Goal: Task Accomplishment & Management: Use online tool/utility

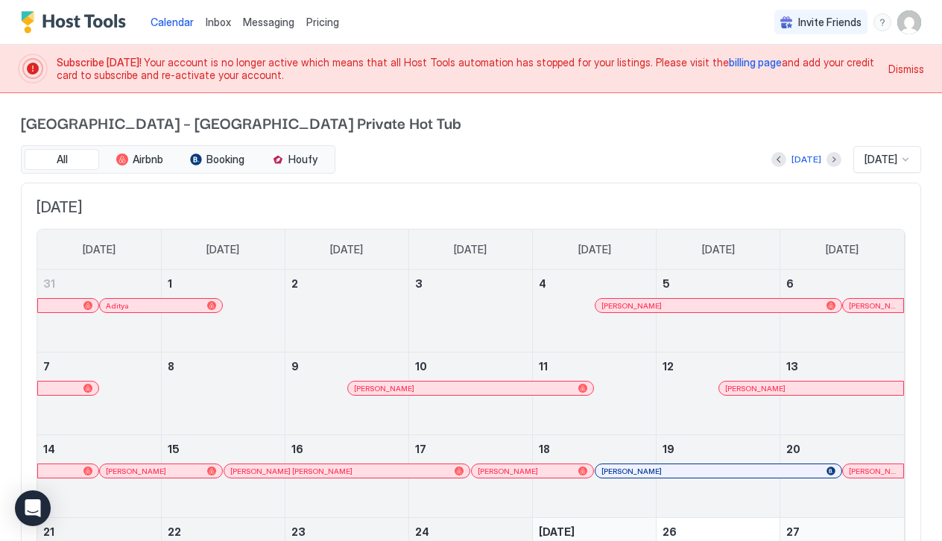
click at [729, 58] on span "billing page" at bounding box center [755, 62] width 53 height 13
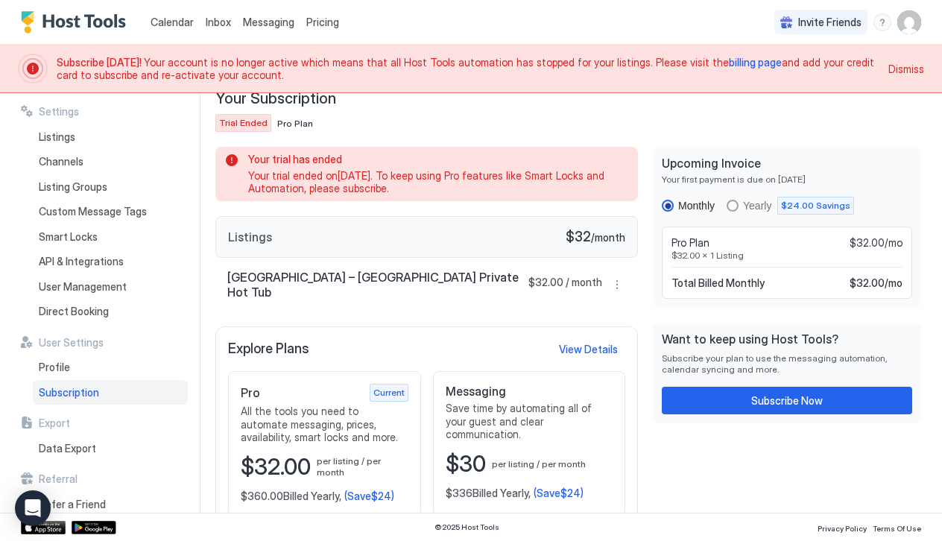
scroll to position [75, 0]
click at [732, 404] on button "Subscribe Now" at bounding box center [787, 401] width 250 height 28
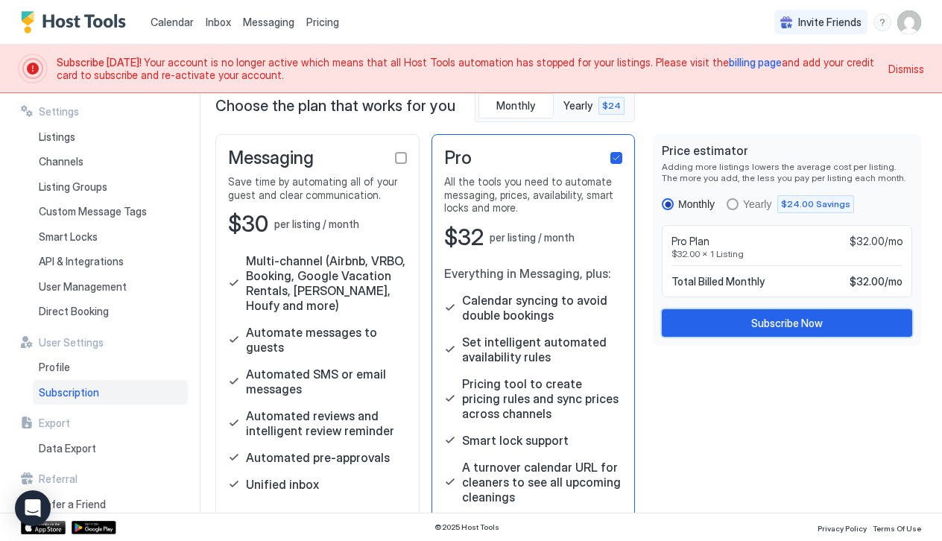
click at [783, 321] on div "Subscribe Now" at bounding box center [787, 323] width 72 height 16
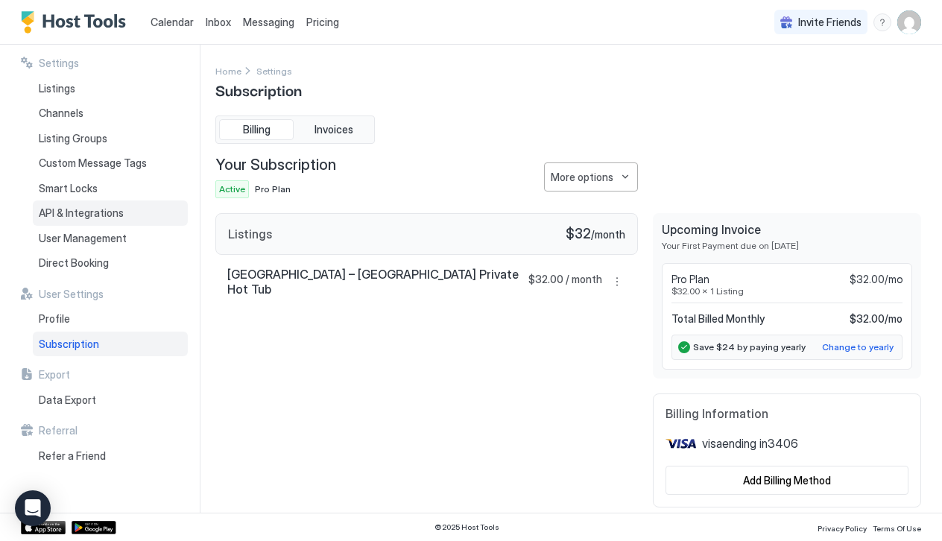
click at [95, 213] on span "API & Integrations" at bounding box center [81, 212] width 85 height 13
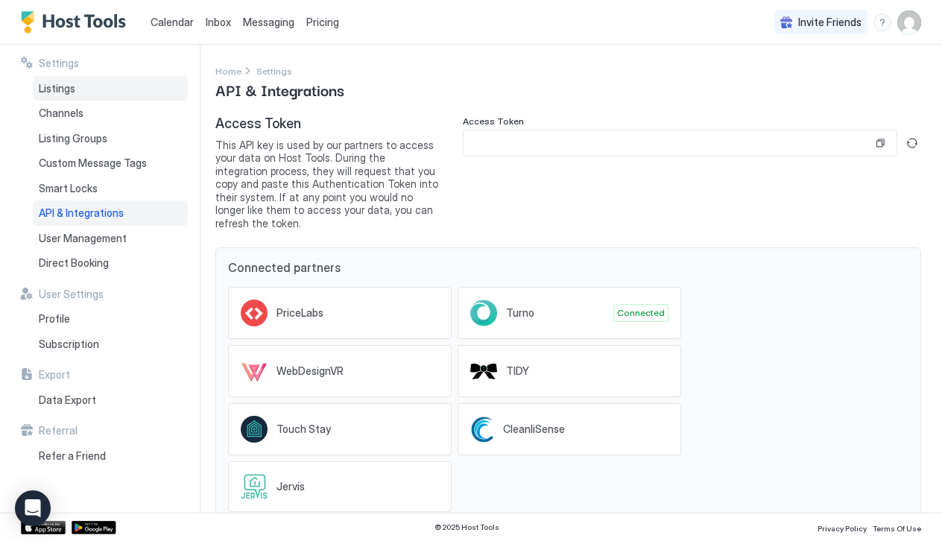
click at [75, 89] on span "Listings" at bounding box center [57, 88] width 37 height 13
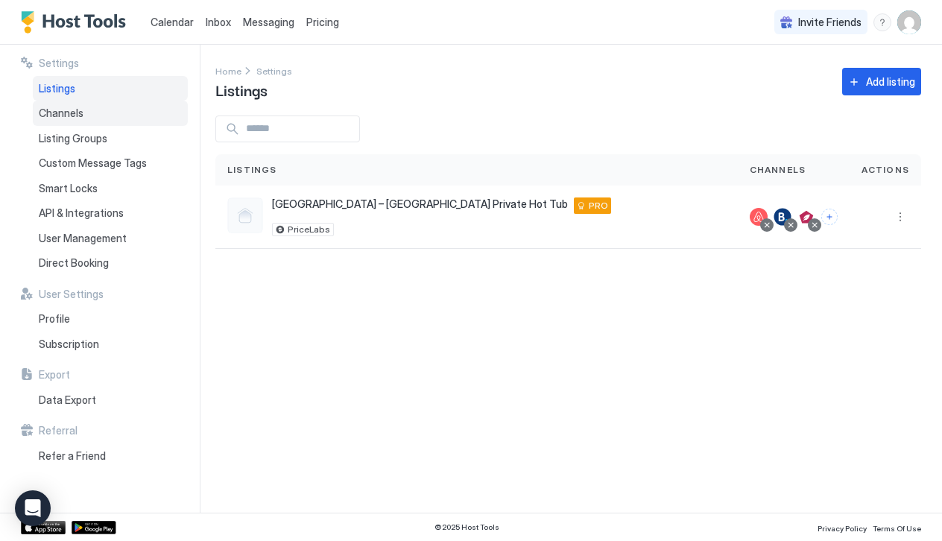
click at [72, 121] on div "Channels" at bounding box center [110, 113] width 155 height 25
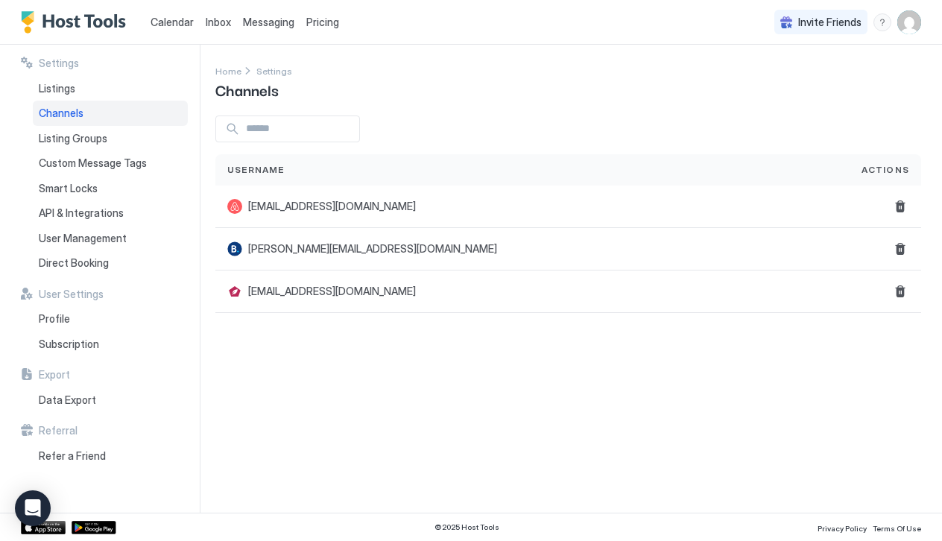
click at [172, 25] on span "Calendar" at bounding box center [172, 22] width 43 height 13
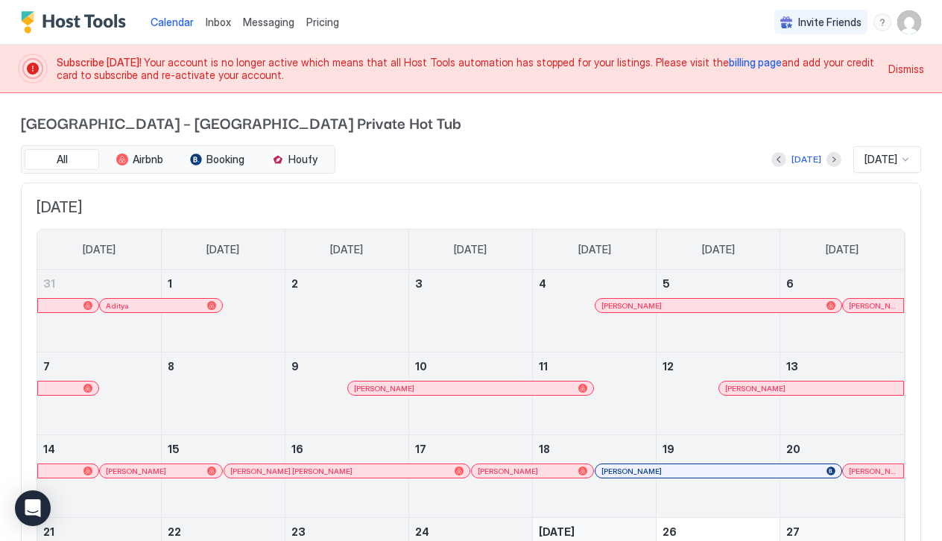
click at [157, 14] on link "Calendar" at bounding box center [172, 22] width 43 height 16
click at [913, 33] on img "User profile" at bounding box center [909, 22] width 24 height 24
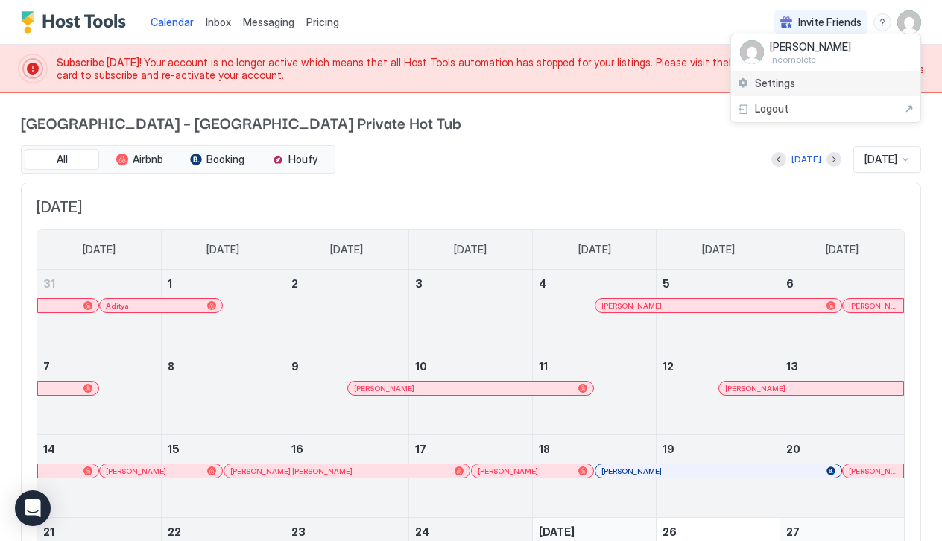
click at [780, 81] on span "Settings" at bounding box center [775, 83] width 40 height 13
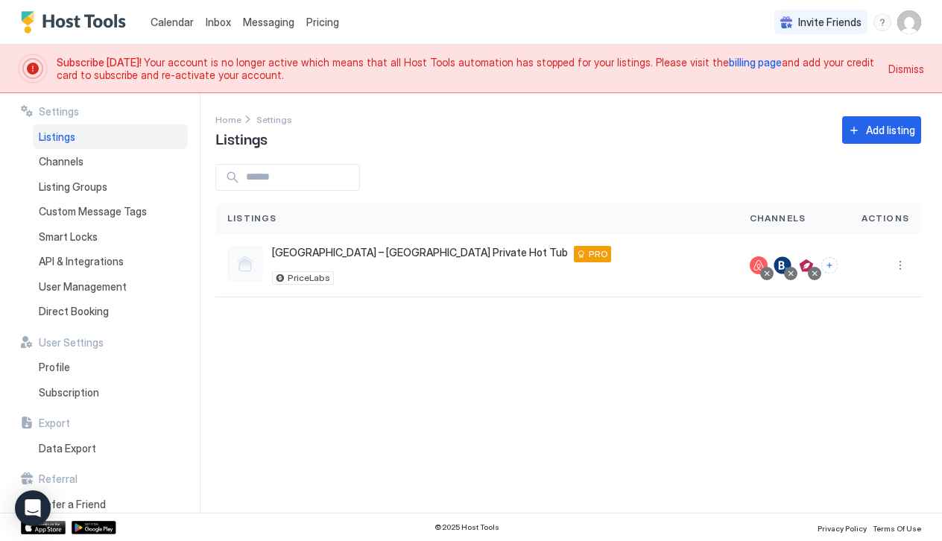
click at [86, 25] on img "Host Tools Logo" at bounding box center [77, 22] width 112 height 22
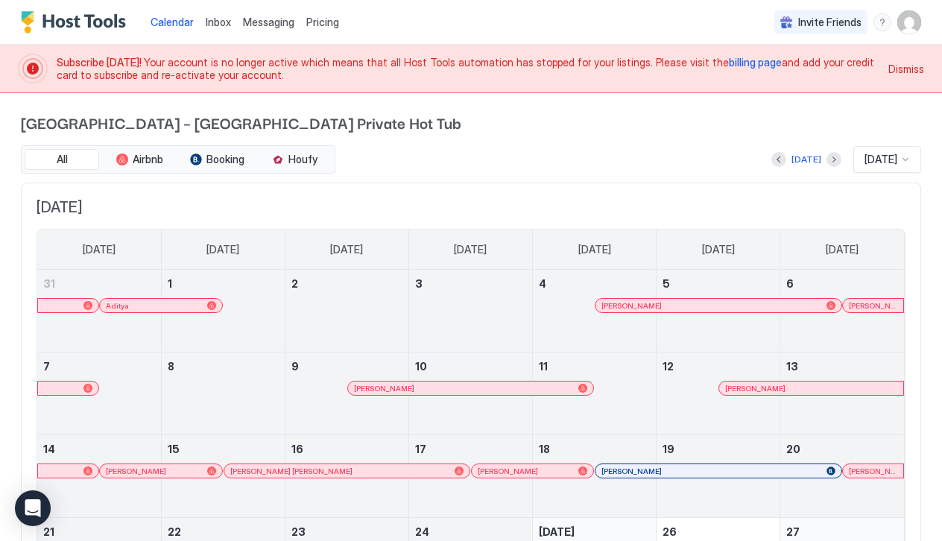
click at [75, 20] on img "Host Tools Logo" at bounding box center [77, 22] width 112 height 22
click at [211, 26] on span "Inbox" at bounding box center [218, 22] width 25 height 13
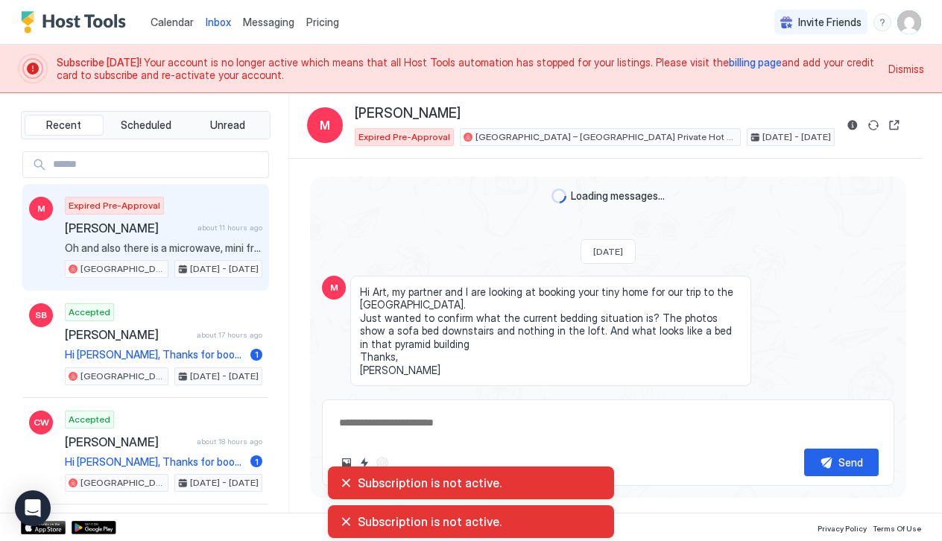
scroll to position [153, 0]
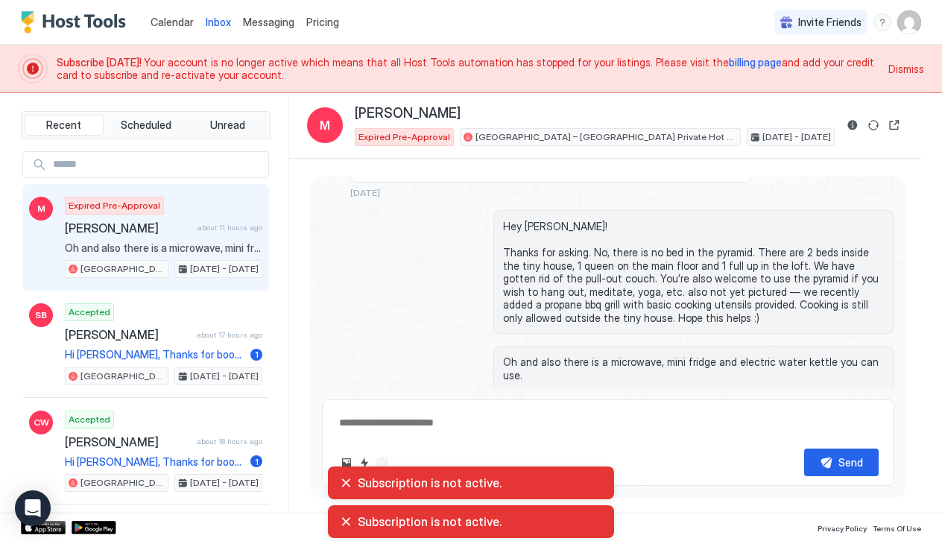
click at [283, 21] on span "Messaging" at bounding box center [268, 22] width 51 height 13
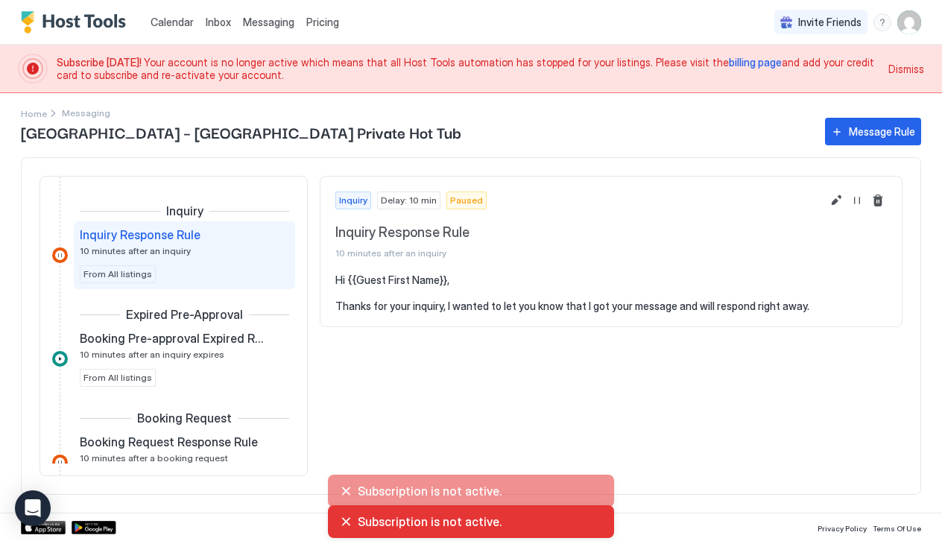
click at [324, 22] on span "Pricing" at bounding box center [322, 22] width 33 height 13
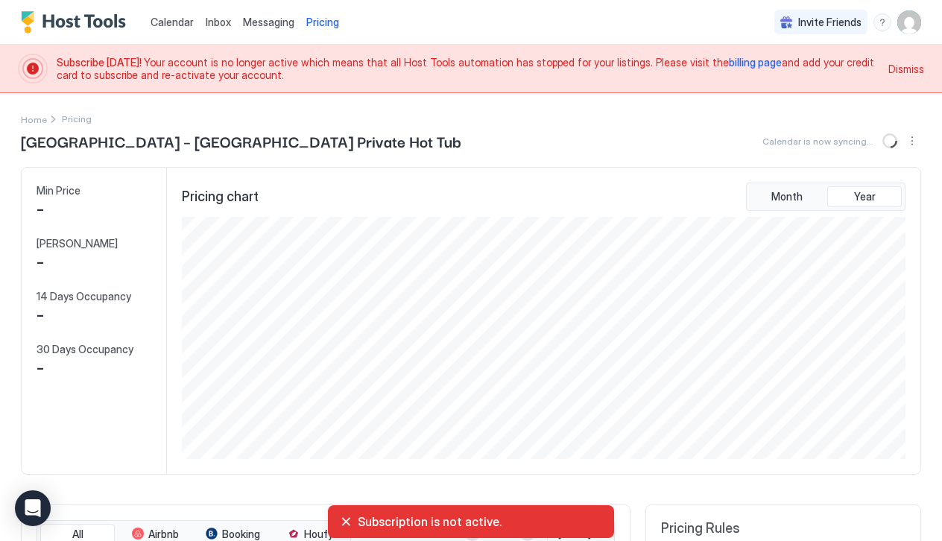
scroll to position [242, 727]
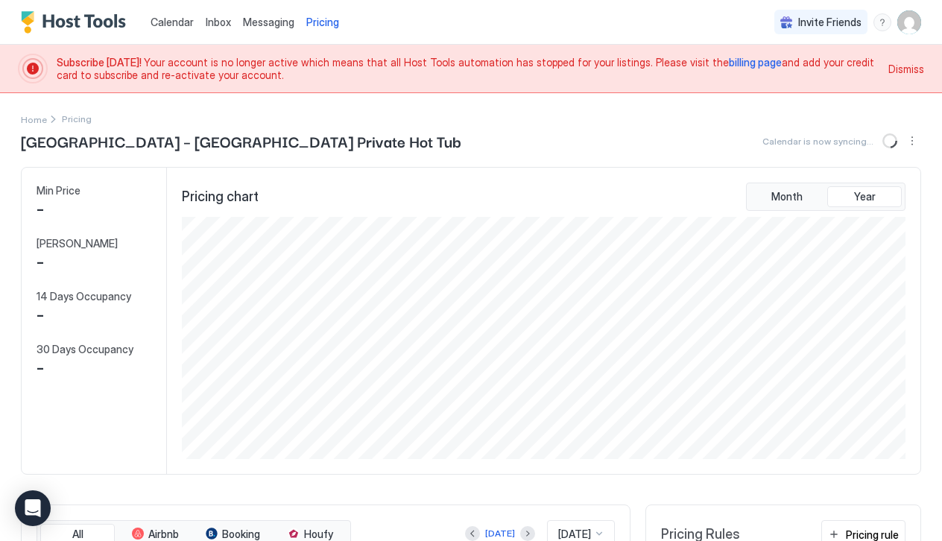
click at [915, 21] on img "User profile" at bounding box center [909, 22] width 24 height 24
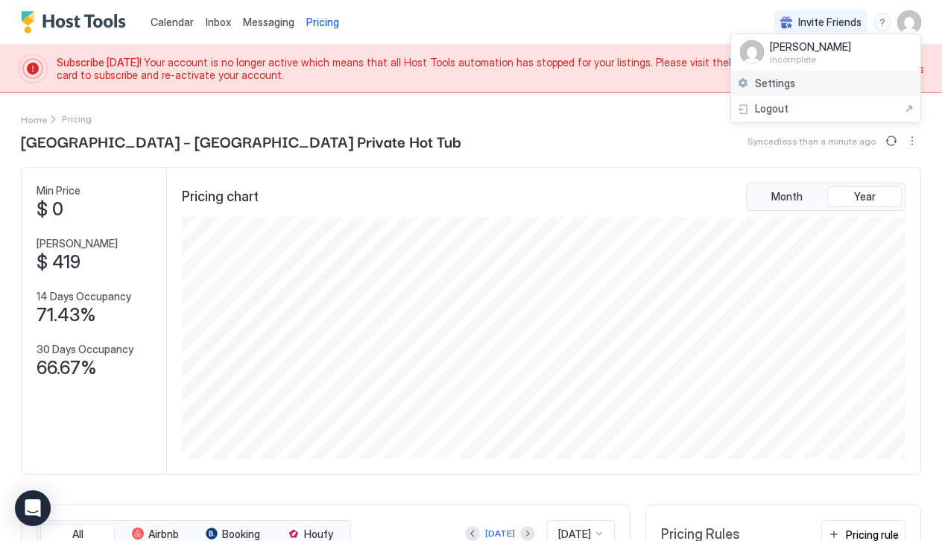
click at [808, 81] on div "Settings" at bounding box center [825, 84] width 189 height 26
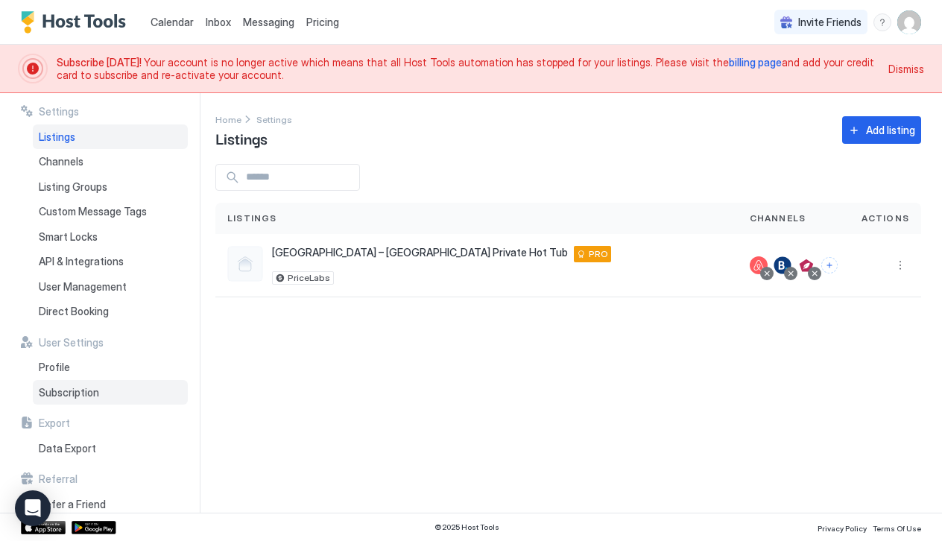
click at [81, 386] on span "Subscription" at bounding box center [69, 392] width 60 height 13
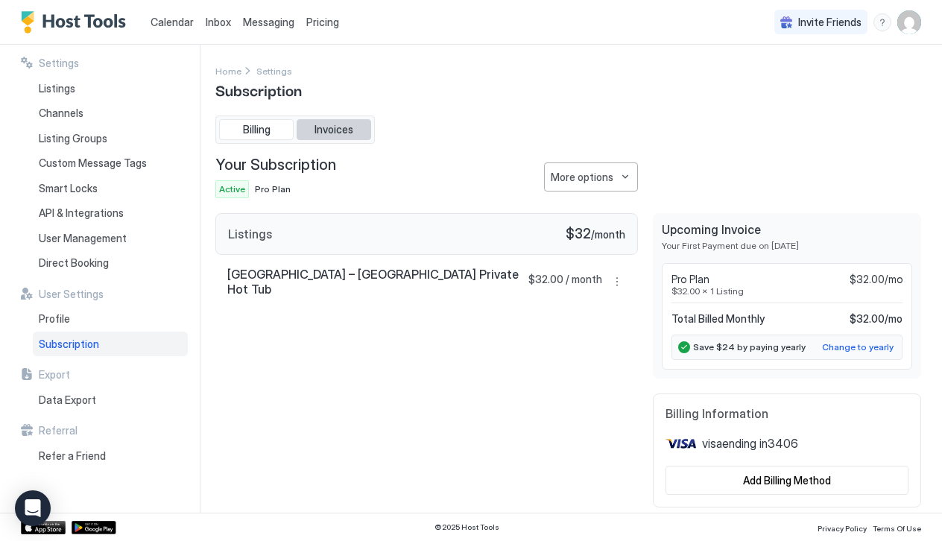
click at [344, 130] on span "Invoices" at bounding box center [334, 129] width 39 height 13
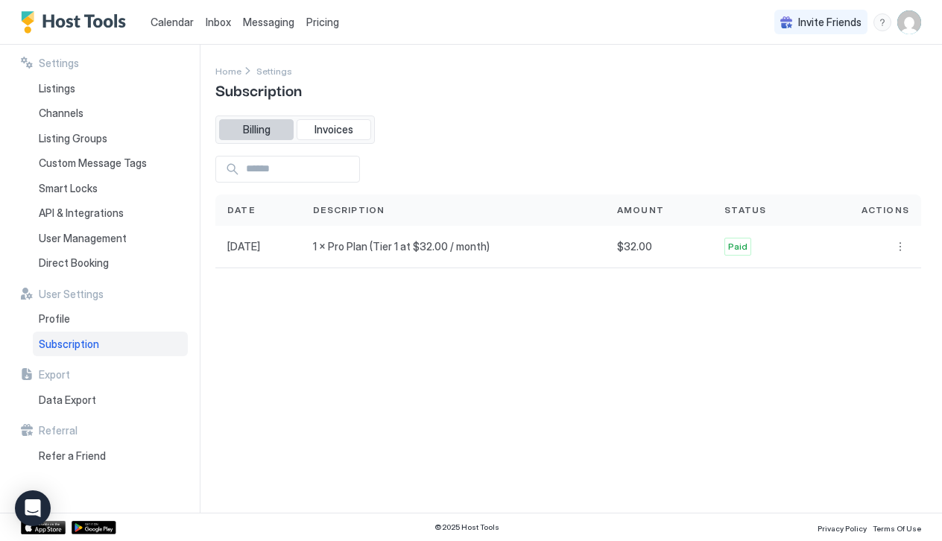
click at [277, 135] on button "Billing" at bounding box center [256, 129] width 75 height 21
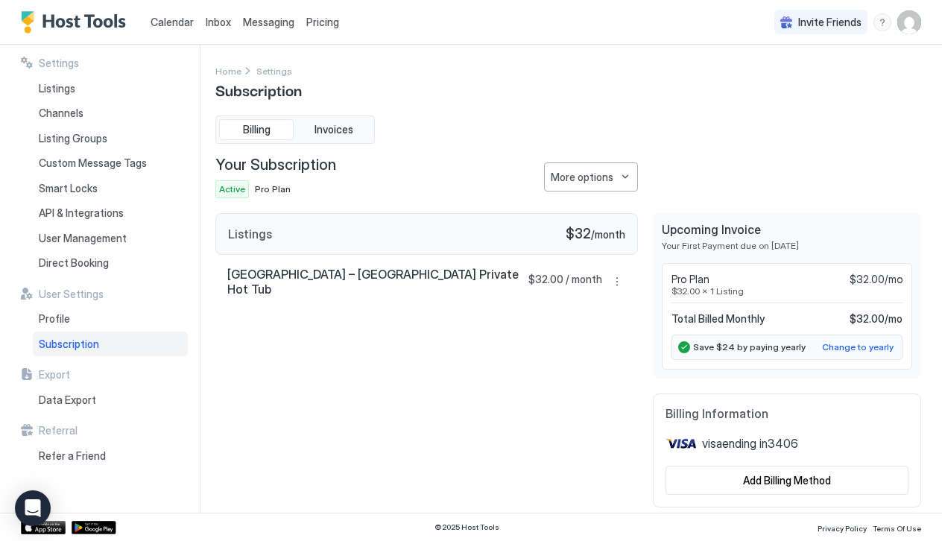
click at [185, 31] on div "Calendar" at bounding box center [172, 22] width 55 height 28
click at [221, 28] on link "Inbox" at bounding box center [218, 22] width 25 height 16
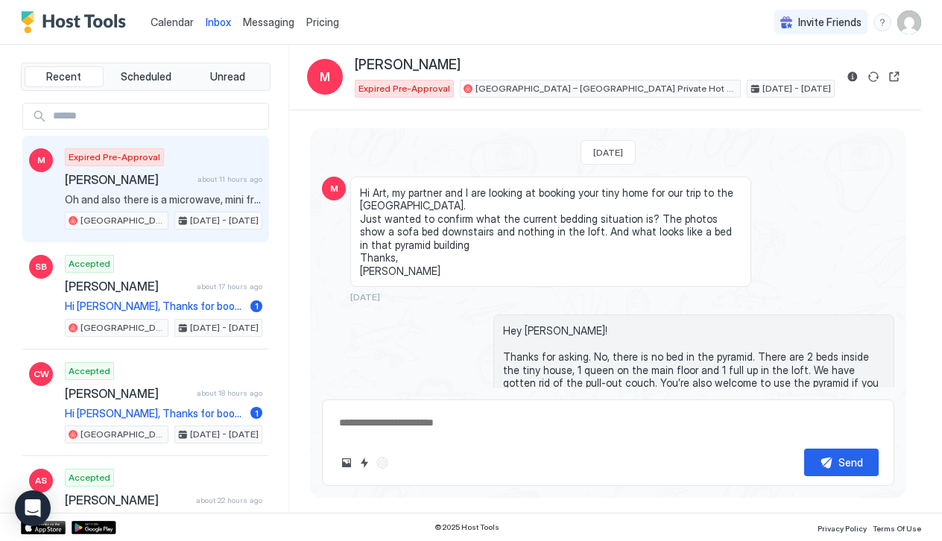
click at [218, 25] on span "Inbox" at bounding box center [218, 22] width 25 height 13
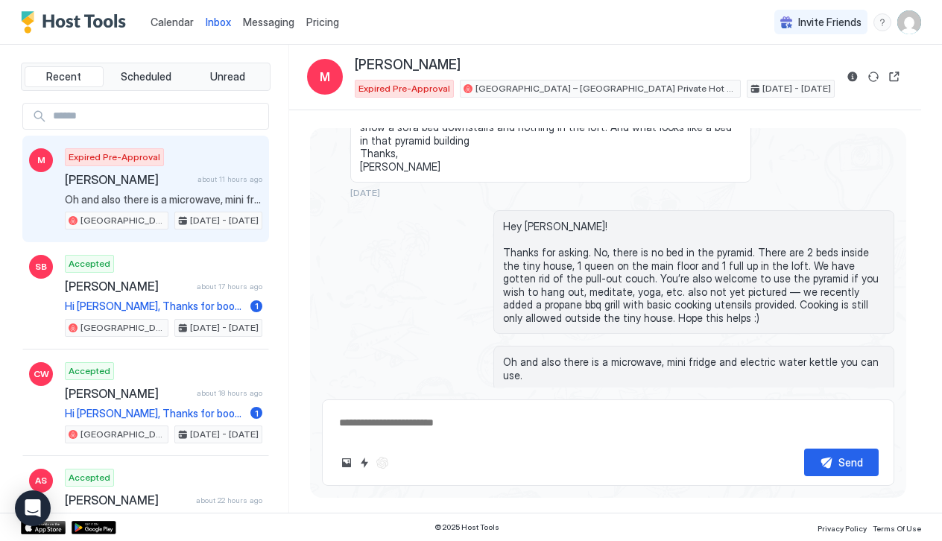
type textarea "*"
click at [267, 22] on span "Messaging" at bounding box center [268, 22] width 51 height 13
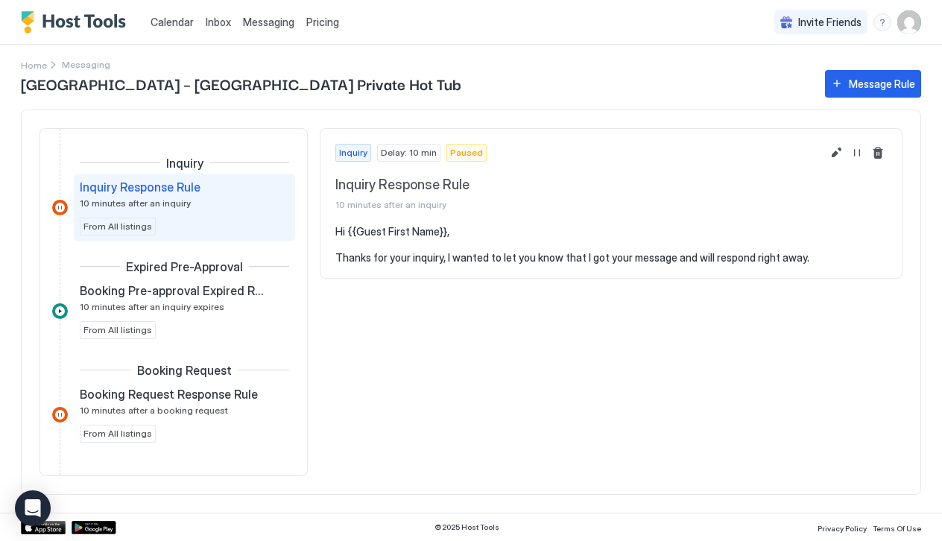
click at [268, 27] on span "Messaging" at bounding box center [268, 22] width 51 height 13
click at [166, 24] on span "Calendar" at bounding box center [172, 22] width 43 height 13
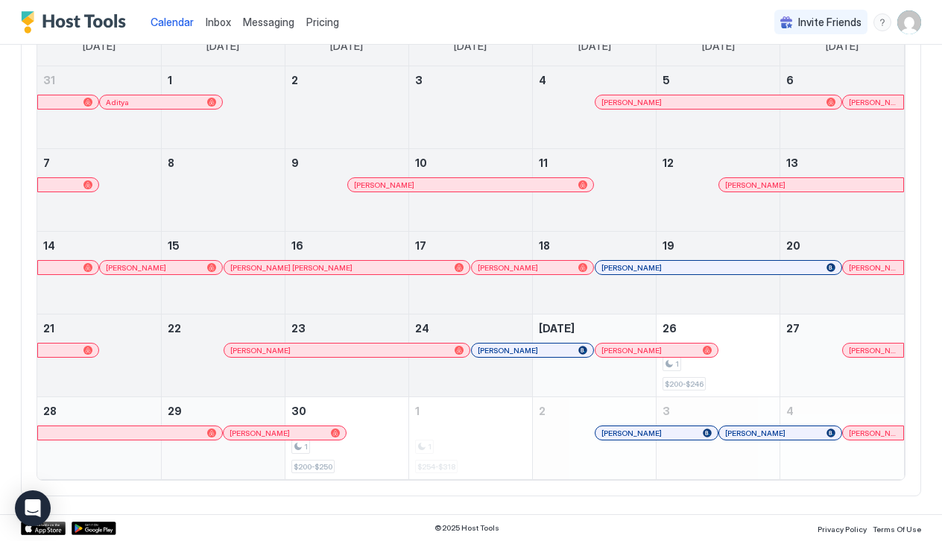
scroll to position [154, 0]
